Goal: Navigation & Orientation: Understand site structure

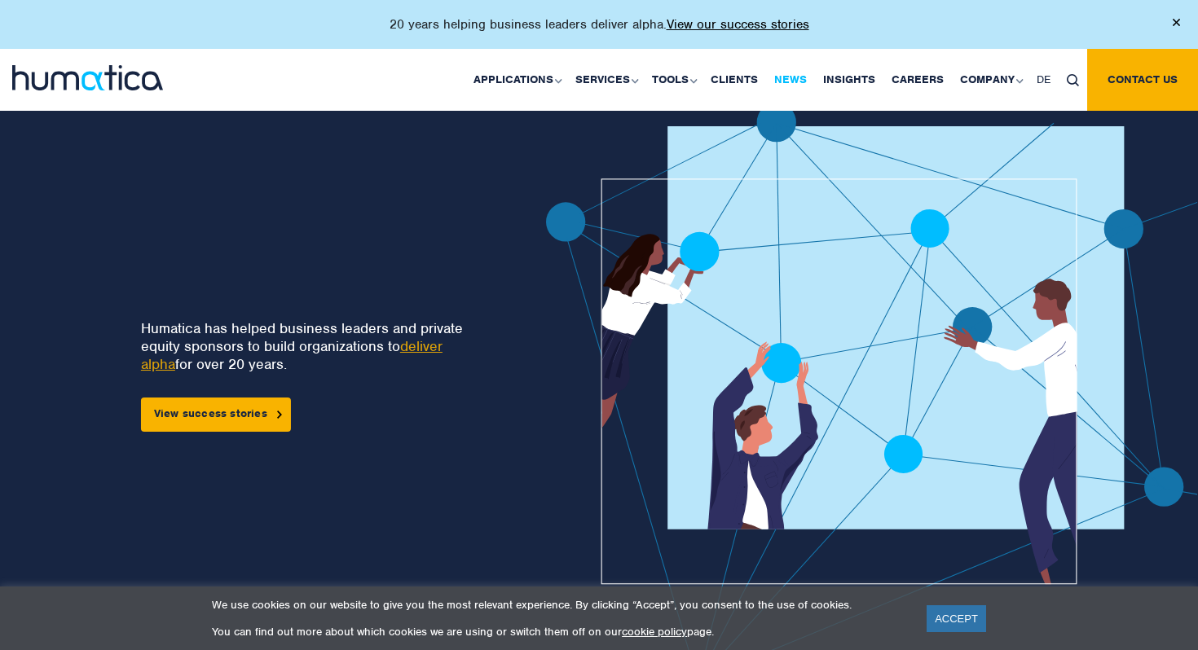
click at [790, 83] on link "News" at bounding box center [790, 80] width 49 height 62
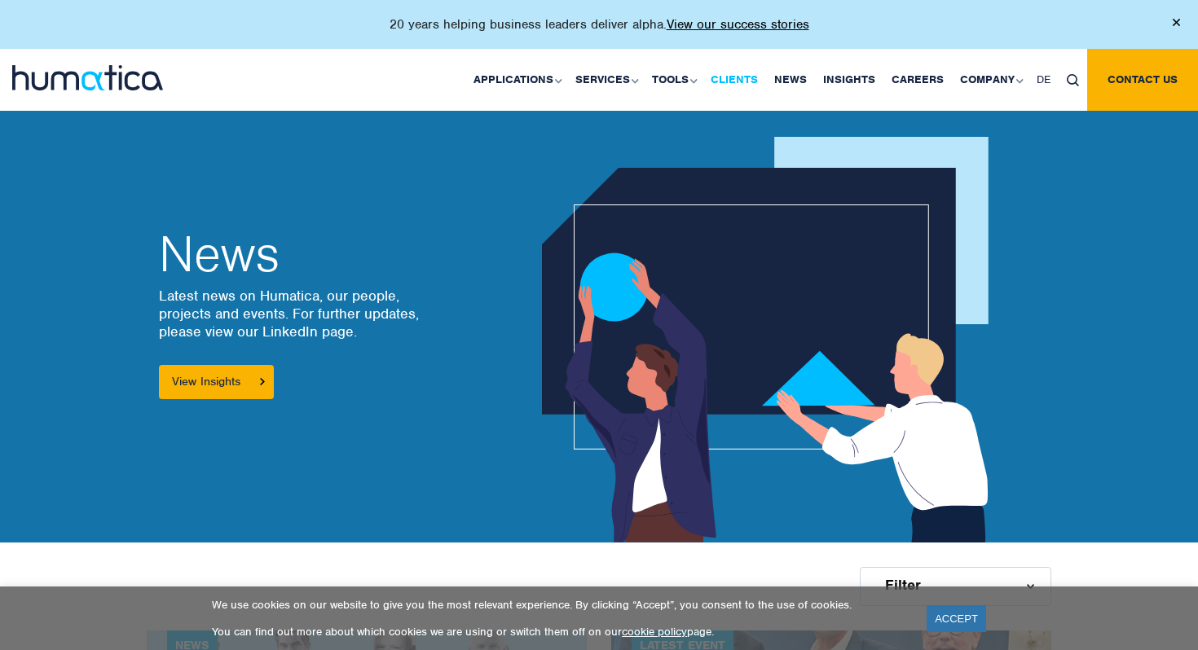
click at [739, 77] on link "Clients" at bounding box center [734, 80] width 64 height 62
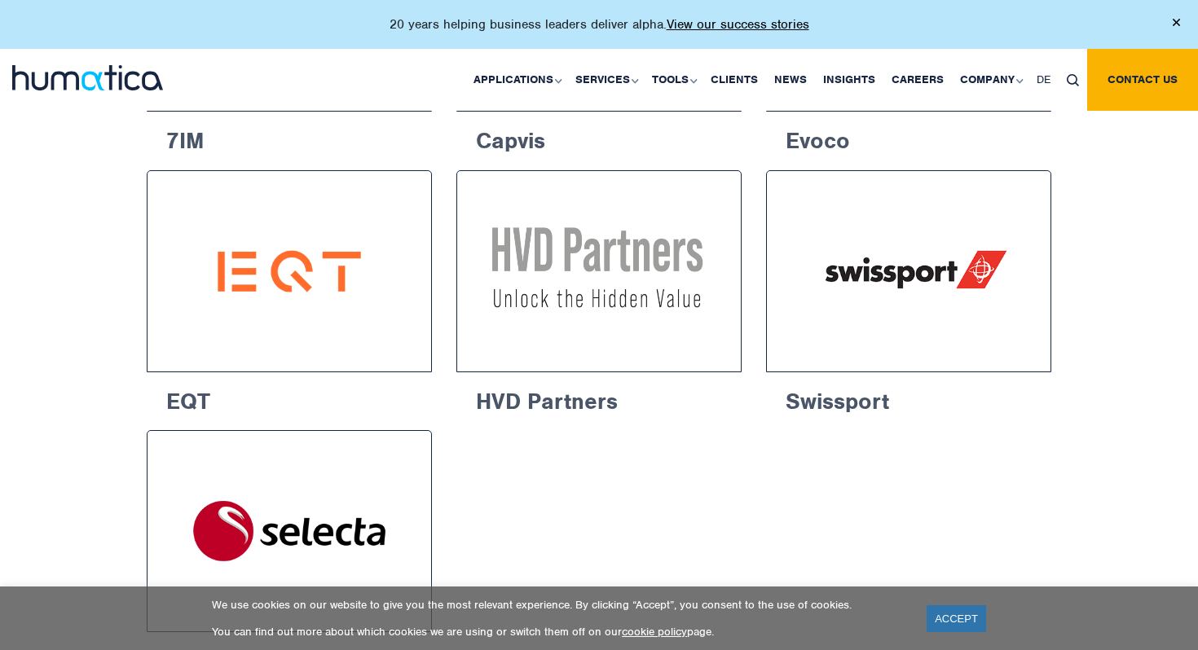
scroll to position [2079, 0]
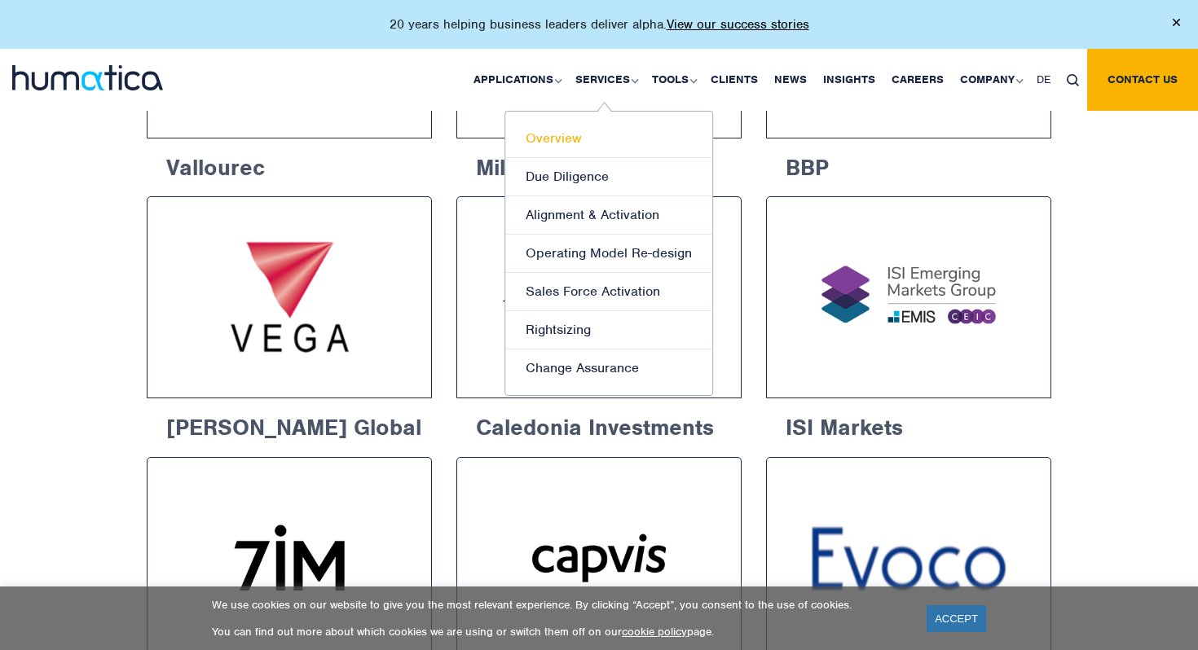
click at [595, 135] on link "Overview" at bounding box center [608, 139] width 207 height 38
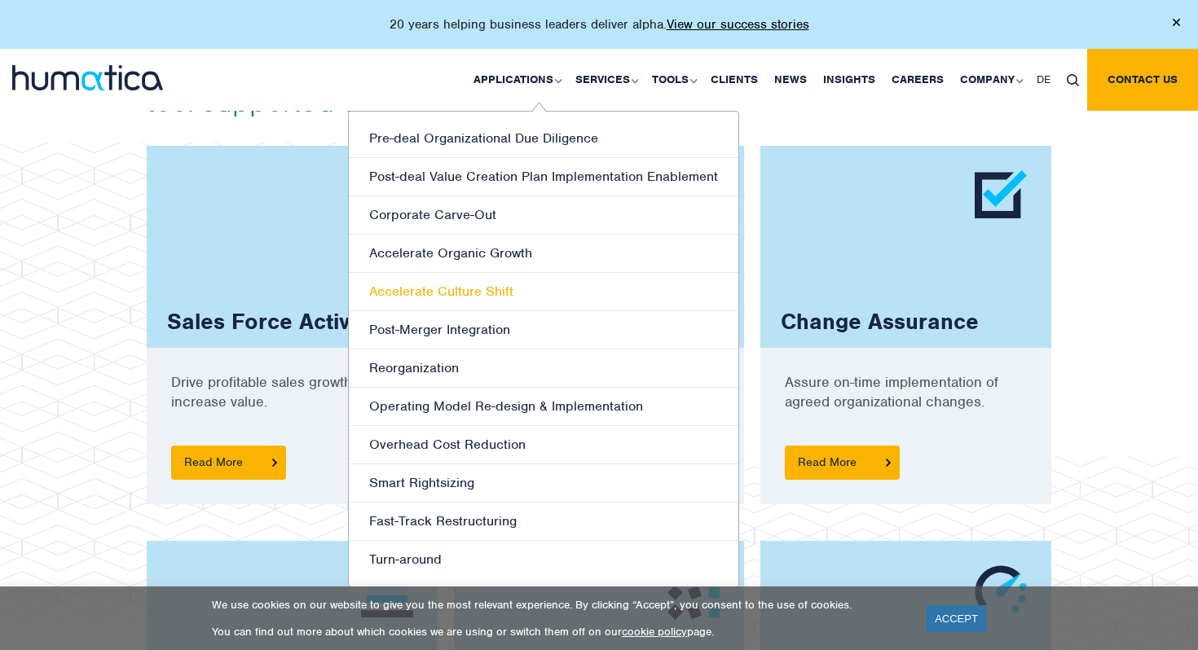
scroll to position [1085, 0]
